Goal: Task Accomplishment & Management: Complete application form

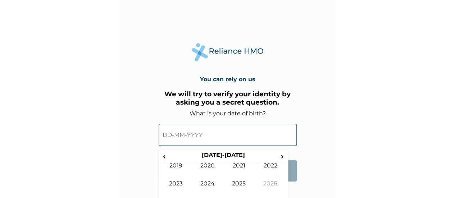
click at [173, 139] on input "text" at bounding box center [228, 135] width 138 height 22
click at [279, 165] on td "2022" at bounding box center [271, 171] width 32 height 18
click at [288, 191] on div "You can rely on us We will try to verify your identity by asking you a secret q…" at bounding box center [228, 108] width 216 height 216
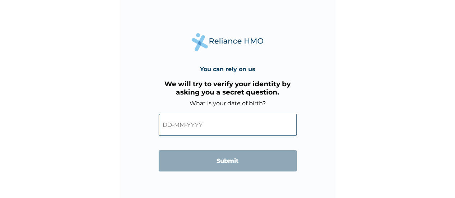
scroll to position [17, 0]
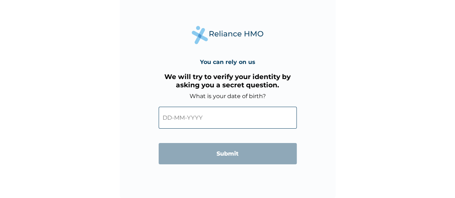
click at [177, 117] on input "text" at bounding box center [228, 118] width 138 height 22
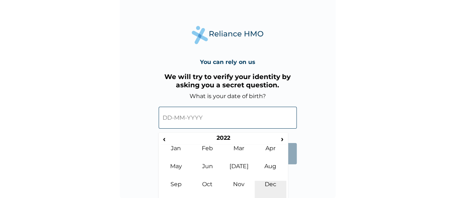
click at [273, 185] on td "Dec" at bounding box center [271, 190] width 32 height 18
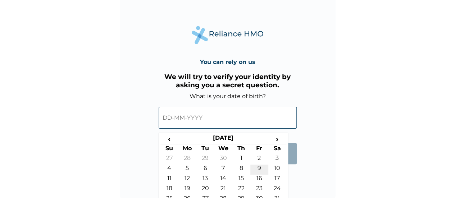
click at [258, 166] on td "9" at bounding box center [259, 170] width 18 height 10
type input "[DATE]"
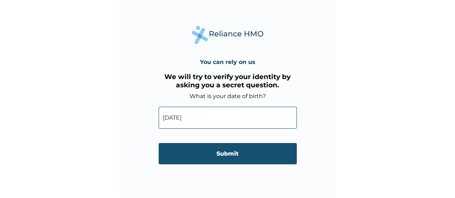
click at [218, 149] on input "Submit" at bounding box center [228, 153] width 138 height 21
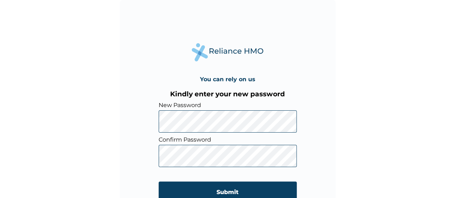
scroll to position [17, 0]
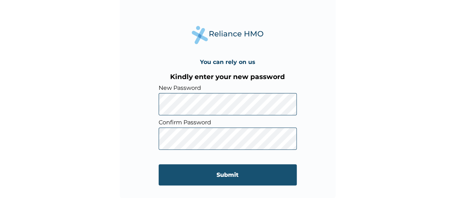
click at [243, 170] on input "Submit" at bounding box center [228, 174] width 138 height 21
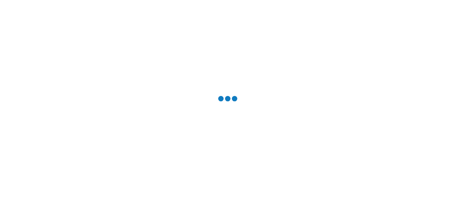
scroll to position [0, 0]
